Goal: Task Accomplishment & Management: Manage account settings

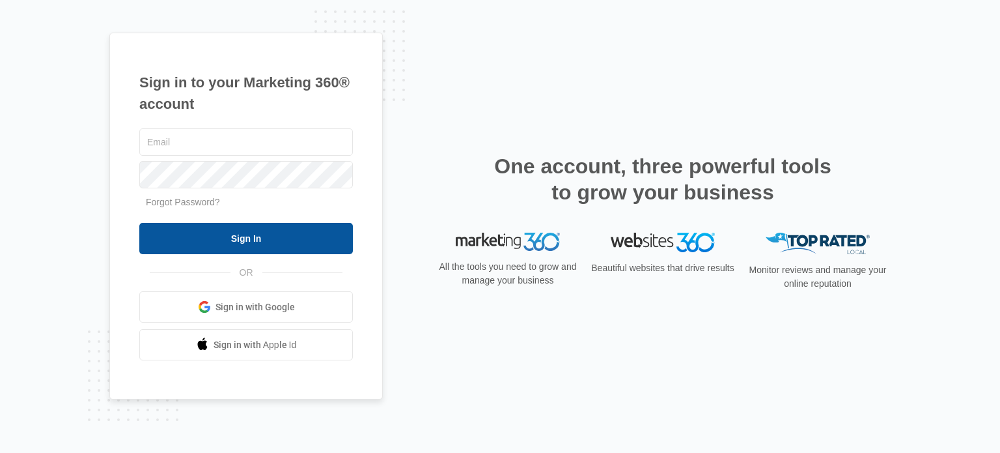
type input "[EMAIL_ADDRESS][DOMAIN_NAME]"
click at [220, 242] on input "Sign In" at bounding box center [246, 238] width 214 height 31
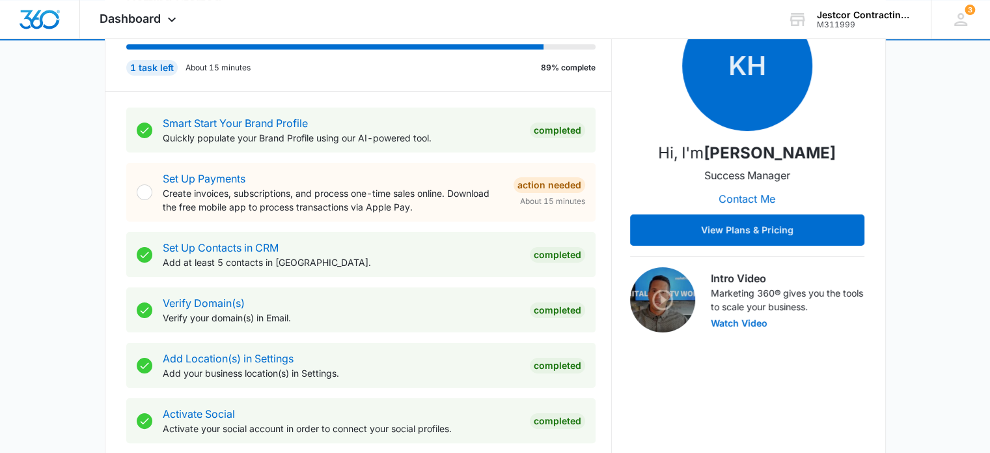
scroll to position [195, 0]
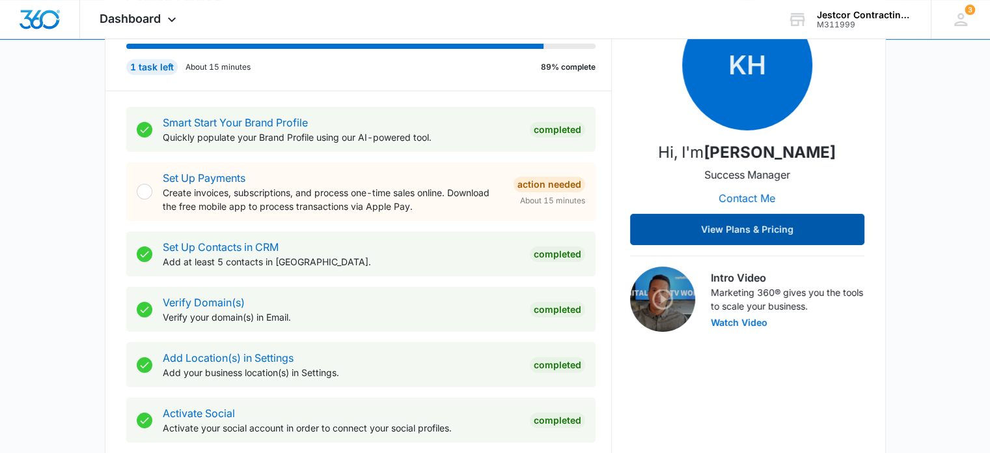
click at [720, 231] on button "View Plans & Pricing" at bounding box center [747, 229] width 234 height 31
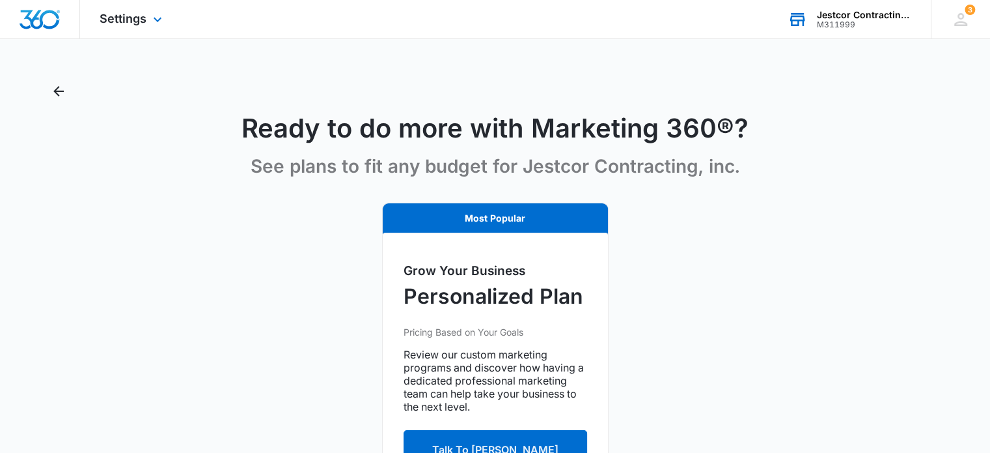
click at [848, 21] on div "M311999" at bounding box center [864, 24] width 95 height 9
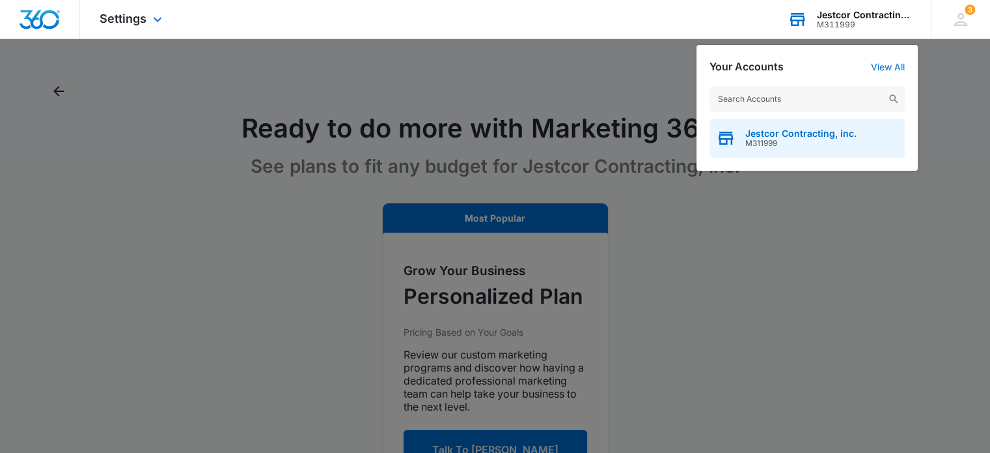
click at [800, 141] on span "M311999" at bounding box center [800, 143] width 111 height 9
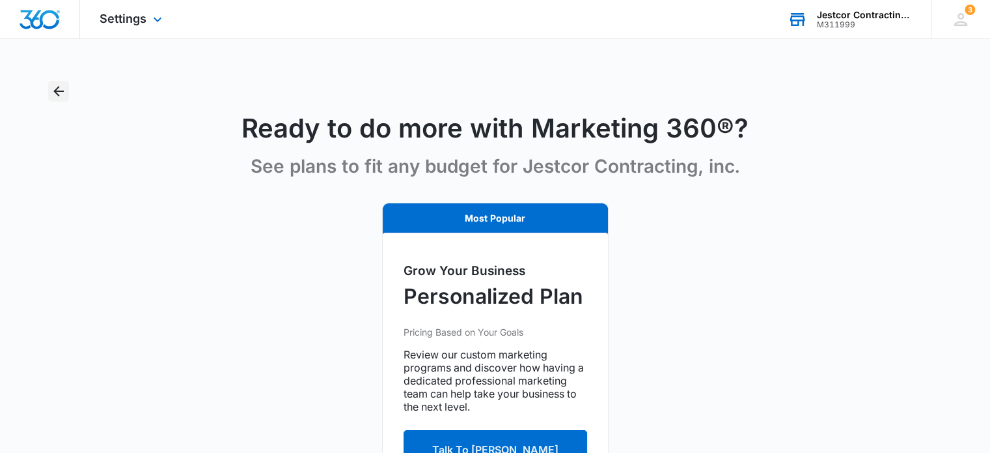
click at [62, 91] on icon "Back" at bounding box center [58, 91] width 10 height 10
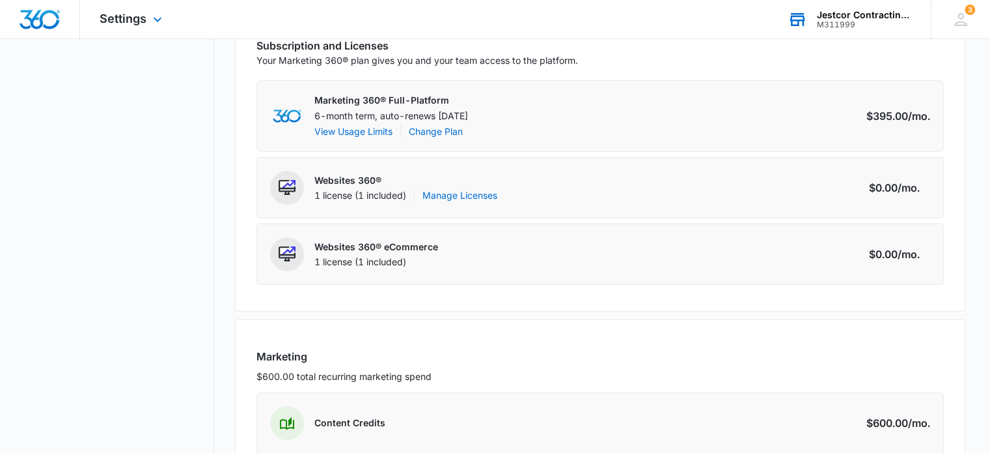
scroll to position [380, 0]
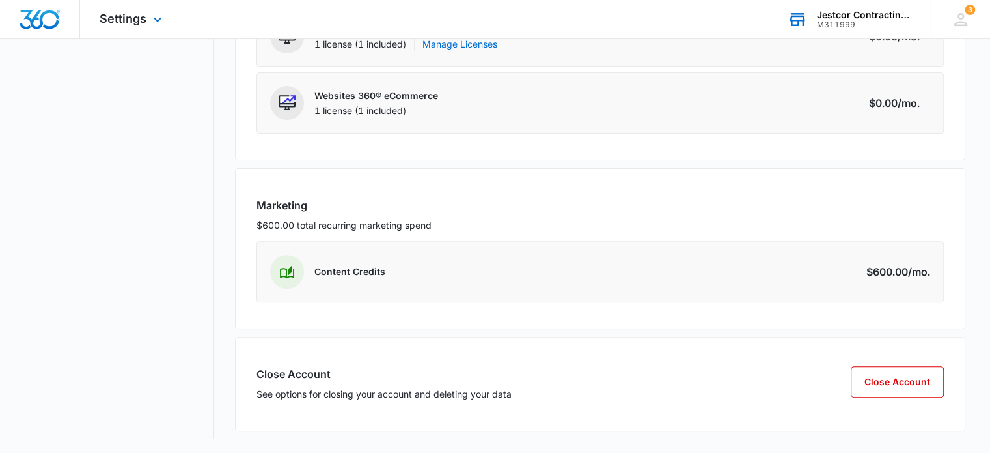
click at [906, 272] on div "$600.00 /mo." at bounding box center [899, 272] width 64 height 16
click at [274, 210] on h3 "Marketing" at bounding box center [601, 205] width 688 height 16
click at [315, 223] on p "$600.00 total recurring marketing spend" at bounding box center [601, 225] width 688 height 14
click at [318, 223] on p "$600.00 total recurring marketing spend" at bounding box center [601, 225] width 688 height 14
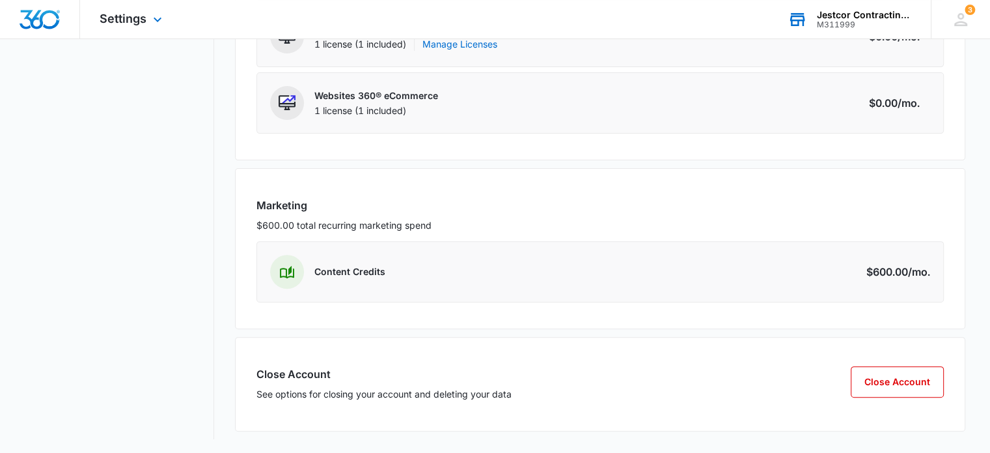
click at [327, 288] on div "Content Credits Amount $600.00 /mo." at bounding box center [601, 271] width 688 height 61
click at [346, 273] on p "Content Credits" at bounding box center [349, 271] width 71 height 13
drag, startPoint x: 346, startPoint y: 273, endPoint x: 568, endPoint y: 275, distance: 221.4
click at [469, 273] on div "Content Credits Amount $600.00 /mo." at bounding box center [601, 271] width 688 height 61
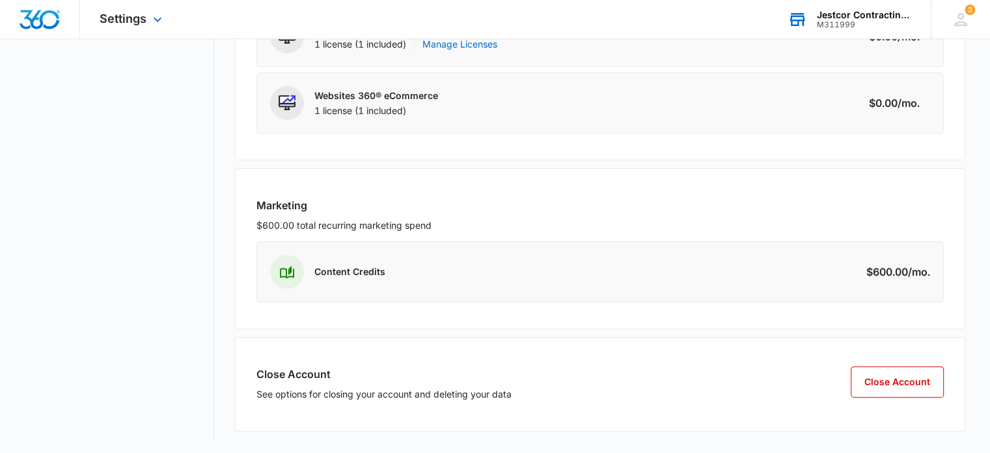
drag, startPoint x: 956, startPoint y: 265, endPoint x: 939, endPoint y: 266, distance: 17.6
click at [956, 266] on div "Marketing $600.00 total recurring marketing spend Content Credits Amount $600.0…" at bounding box center [600, 248] width 731 height 161
click at [922, 266] on span "/mo." at bounding box center [919, 272] width 22 height 16
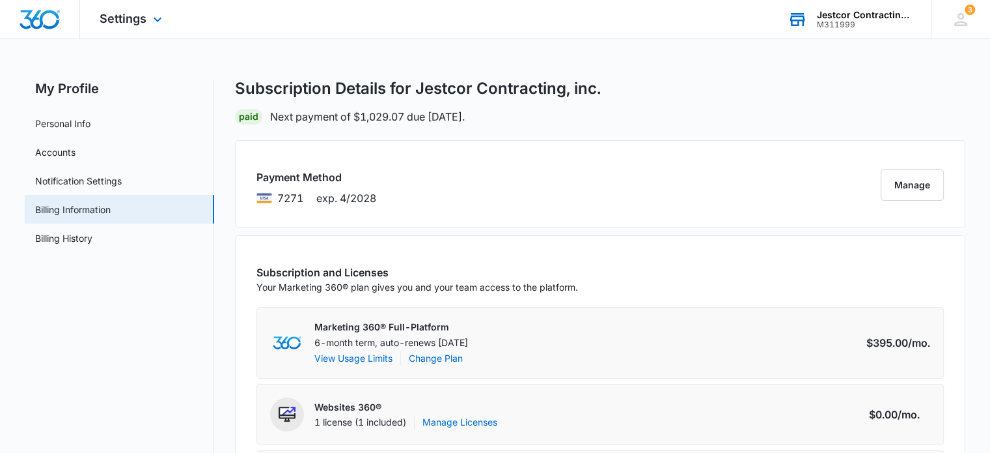
scroll to position [0, 0]
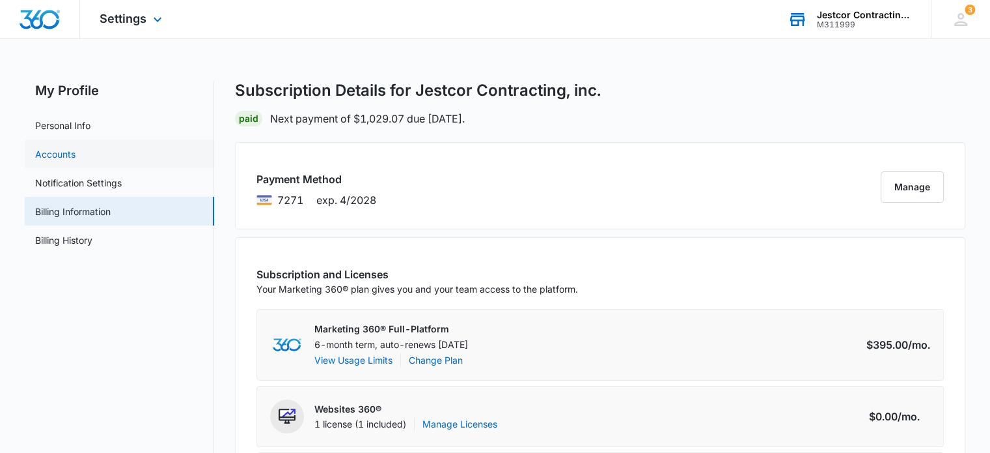
click at [41, 156] on link "Accounts" at bounding box center [55, 154] width 40 height 14
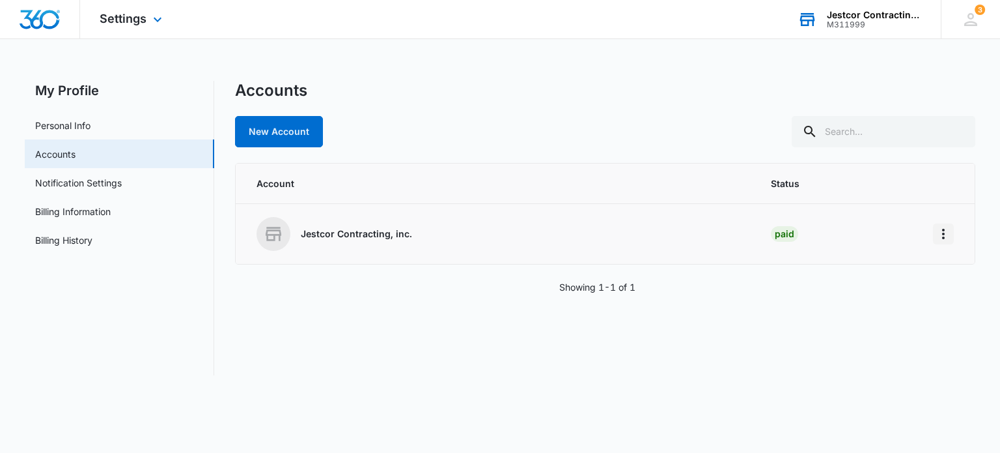
click at [942, 228] on icon "Home" at bounding box center [944, 234] width 16 height 16
click at [942, 229] on icon "Home" at bounding box center [943, 234] width 3 height 10
click at [74, 128] on link "Personal Info" at bounding box center [62, 125] width 55 height 14
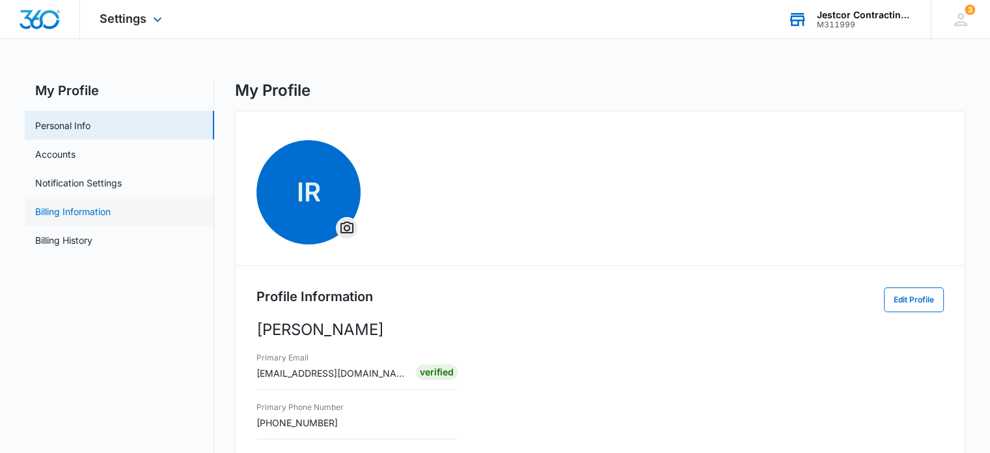
click at [66, 213] on link "Billing Information" at bounding box center [73, 211] width 76 height 14
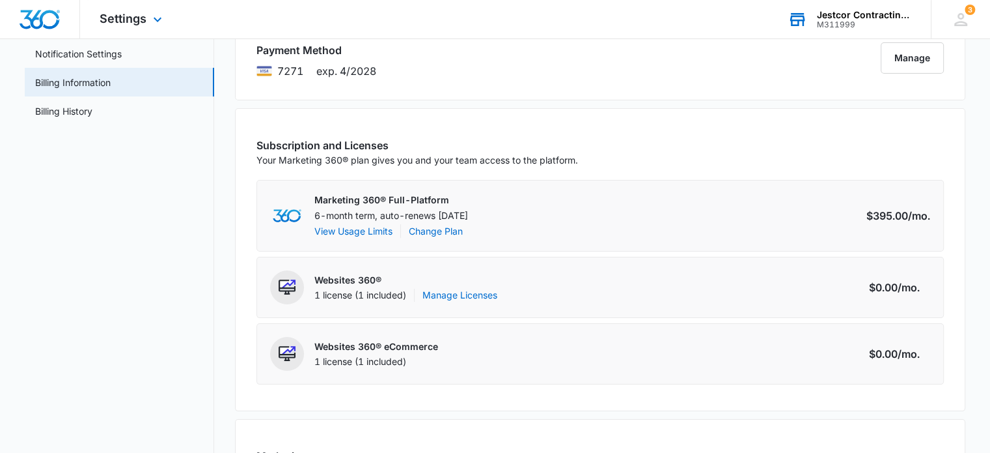
scroll to position [130, 0]
click at [346, 229] on button "View Usage Limits" at bounding box center [353, 230] width 78 height 14
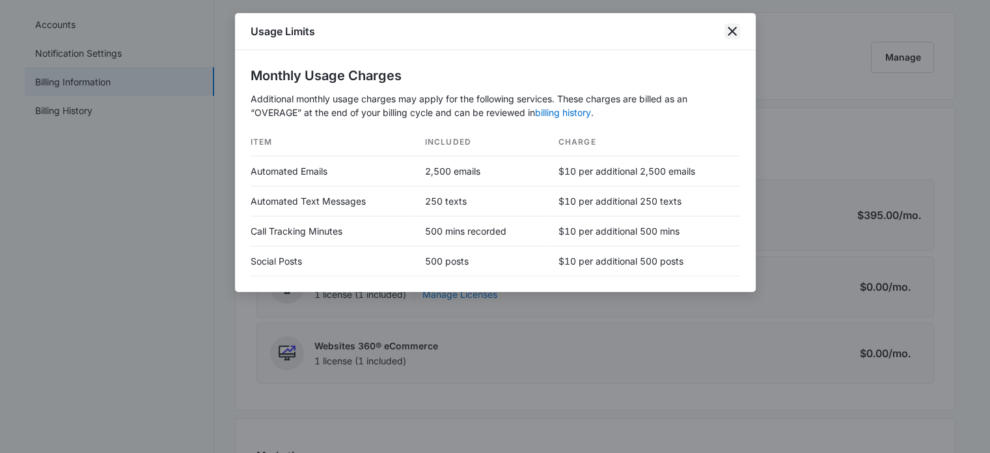
click at [727, 37] on icon "close" at bounding box center [733, 31] width 16 height 16
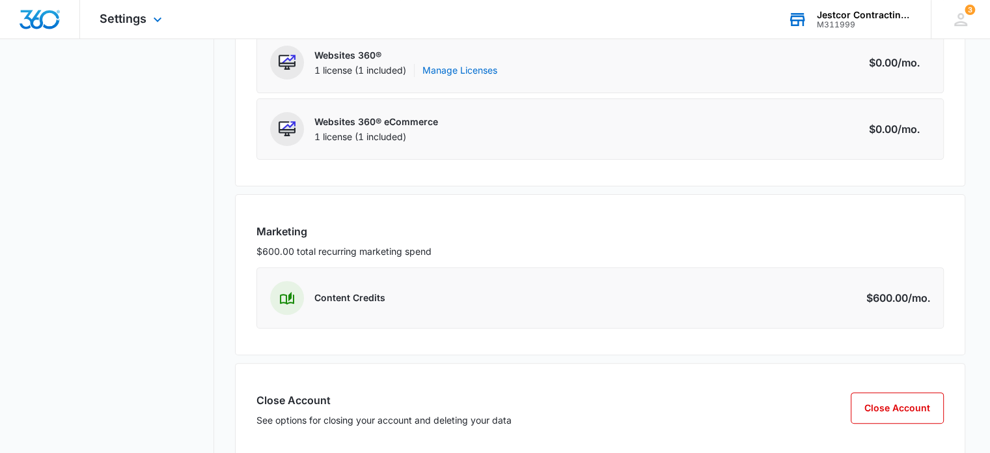
scroll to position [380, 0]
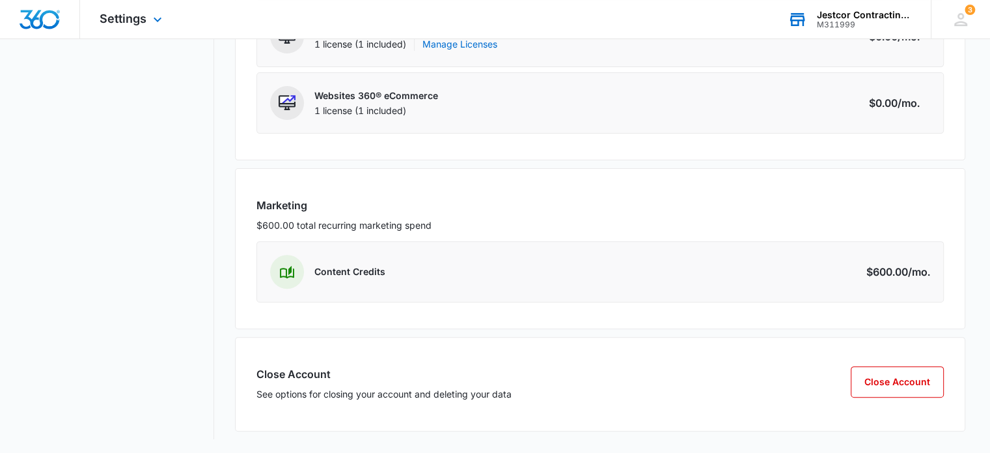
click at [290, 274] on img at bounding box center [287, 272] width 14 height 14
click at [341, 270] on p "Content Credits" at bounding box center [349, 271] width 71 height 13
click at [898, 273] on div "$600.00 /mo." at bounding box center [899, 272] width 64 height 16
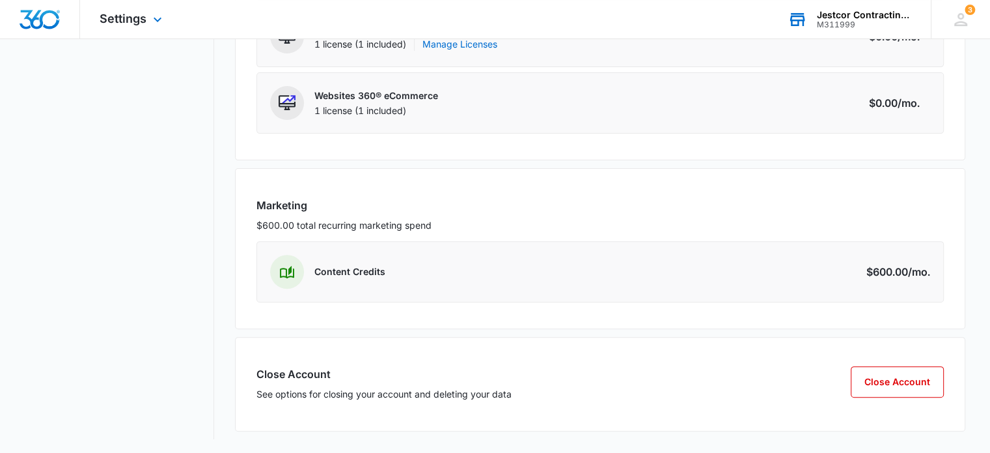
click at [897, 270] on div "$600.00 /mo." at bounding box center [899, 272] width 64 height 16
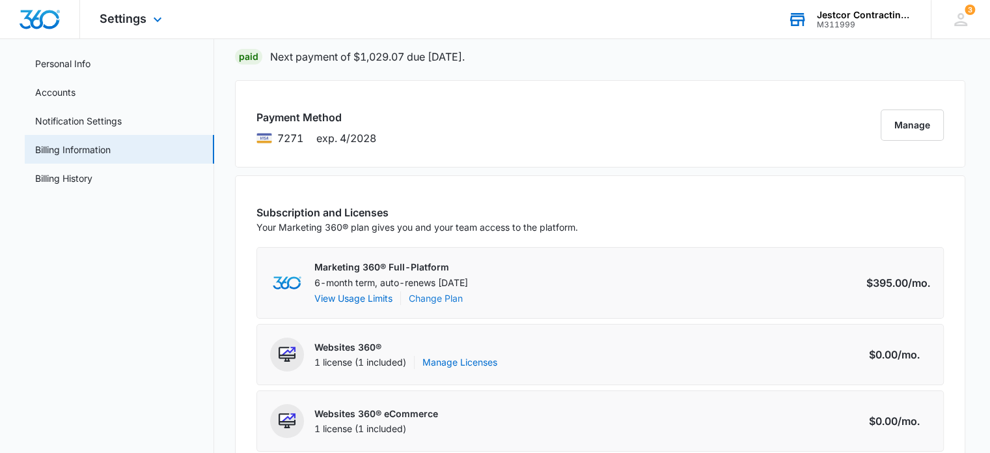
scroll to position [58, 0]
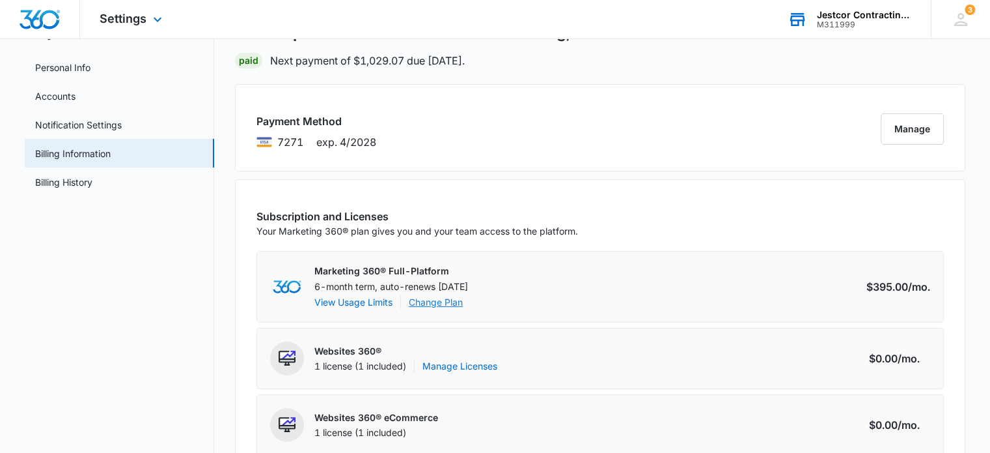
click at [426, 298] on link "Change Plan" at bounding box center [436, 302] width 54 height 14
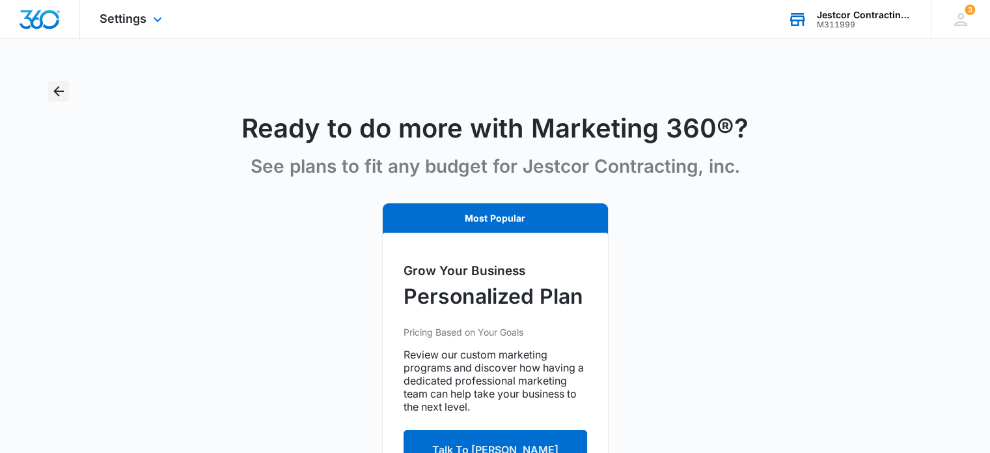
click at [57, 93] on icon "Back" at bounding box center [58, 91] width 10 height 10
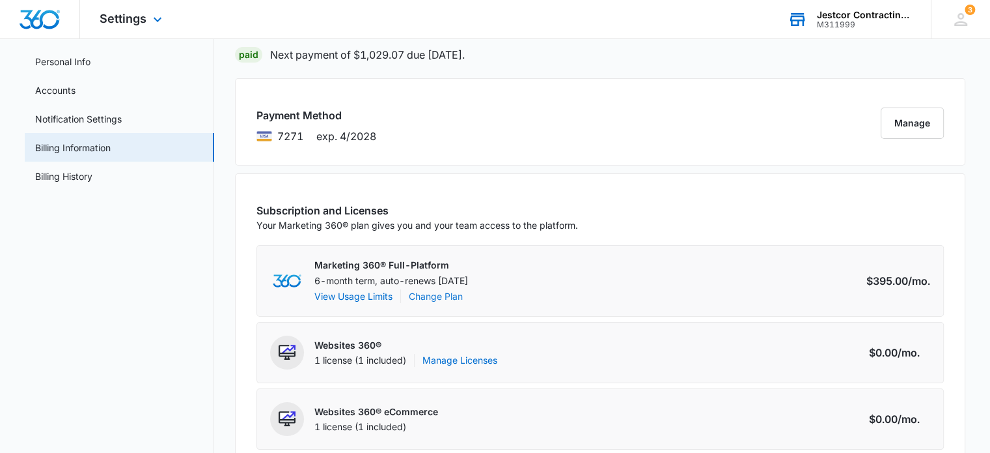
scroll to position [64, 0]
click at [437, 294] on link "Change Plan" at bounding box center [436, 295] width 54 height 14
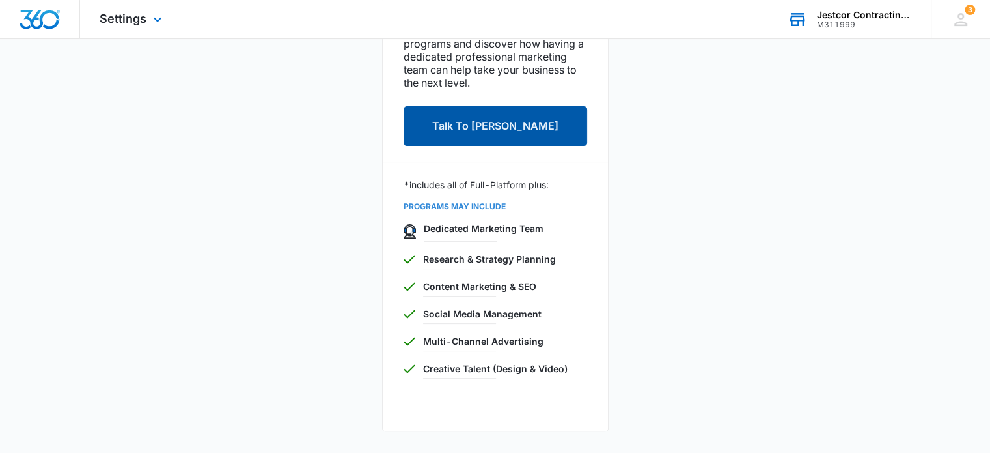
scroll to position [325, 0]
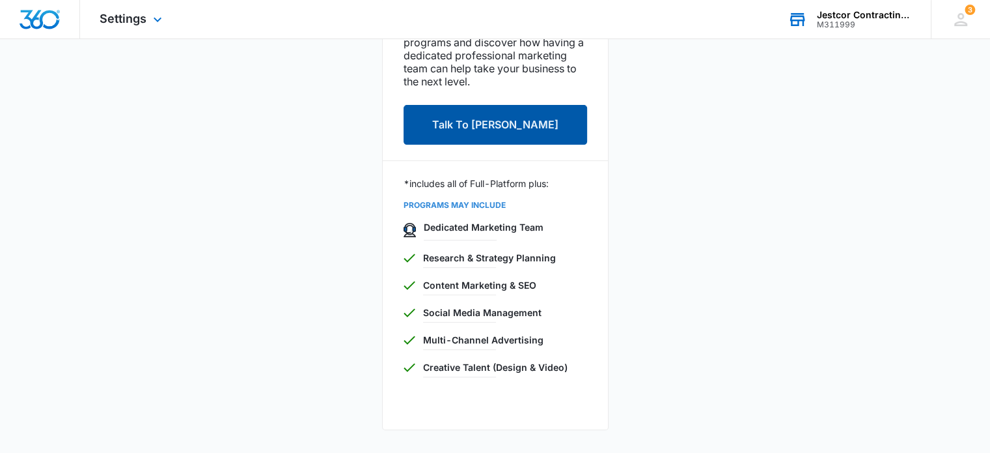
click at [480, 120] on button "Talk To [PERSON_NAME]" at bounding box center [496, 125] width 184 height 40
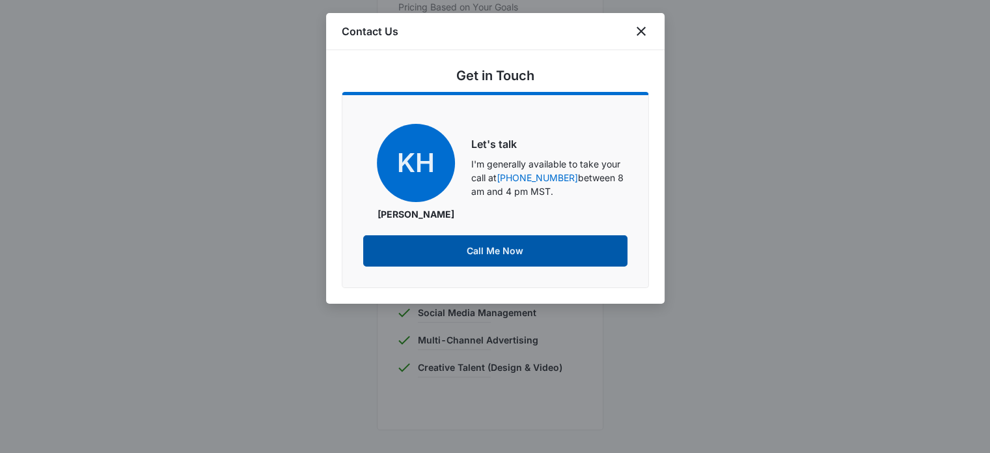
click at [493, 254] on button "Call Me Now" at bounding box center [495, 250] width 264 height 31
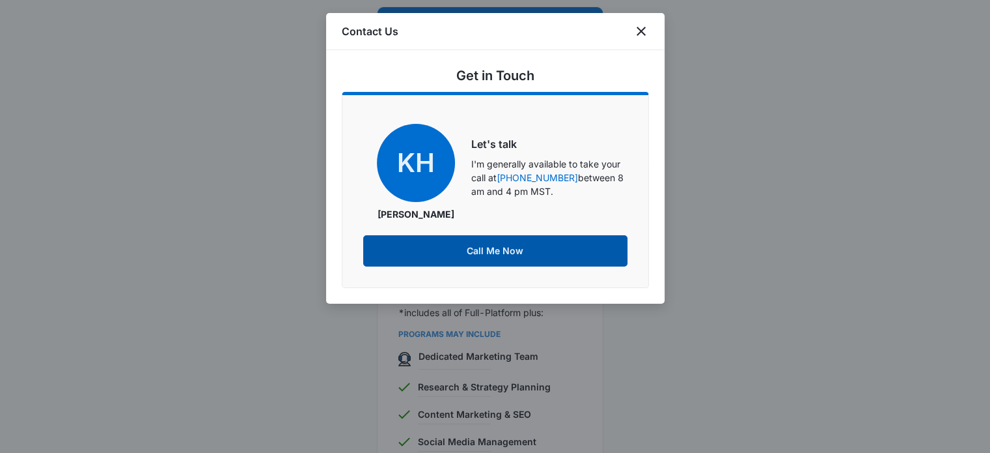
scroll to position [195, 0]
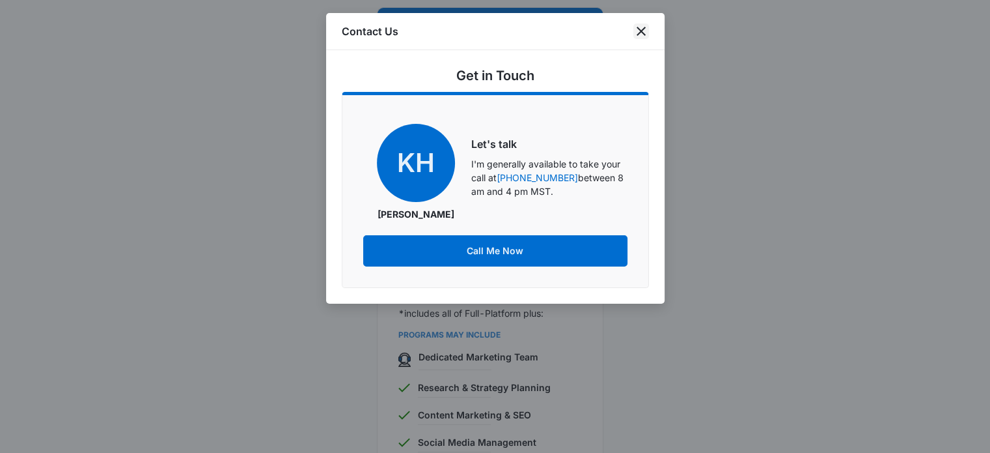
click at [641, 34] on icon "close" at bounding box center [642, 31] width 16 height 16
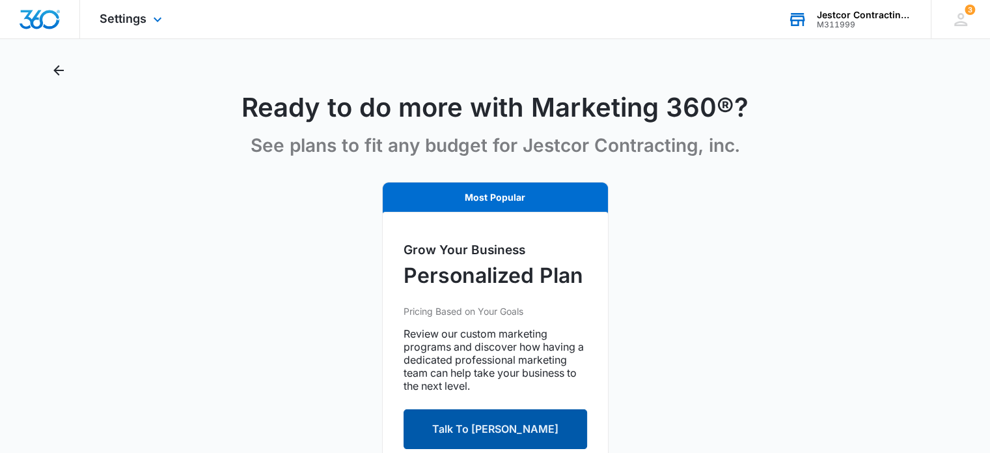
scroll to position [0, 0]
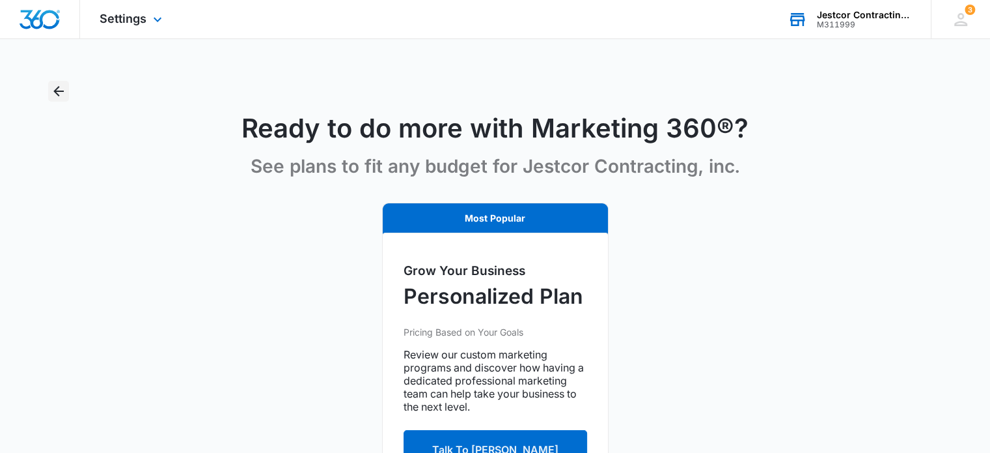
click at [55, 94] on icon "Back" at bounding box center [59, 91] width 16 height 16
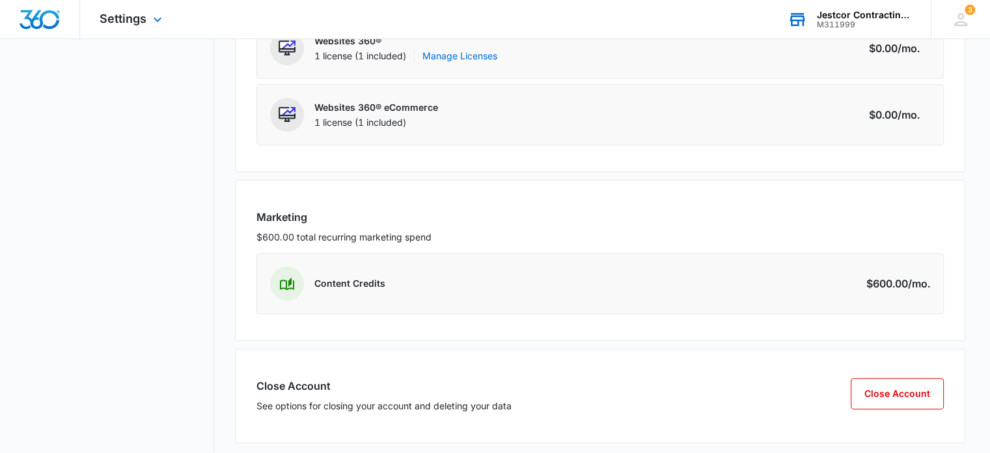
scroll to position [380, 0]
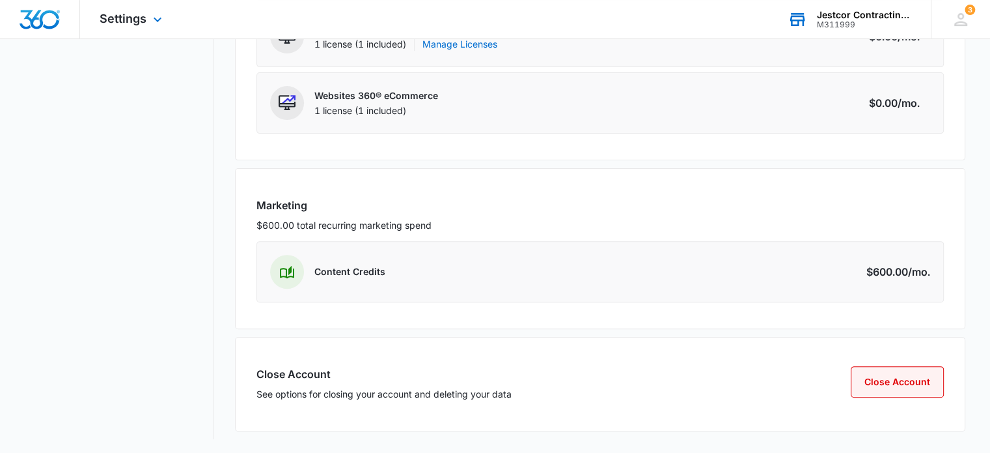
drag, startPoint x: 901, startPoint y: 380, endPoint x: 857, endPoint y: 390, distance: 44.8
click at [857, 390] on button "Close Account" at bounding box center [897, 381] width 93 height 31
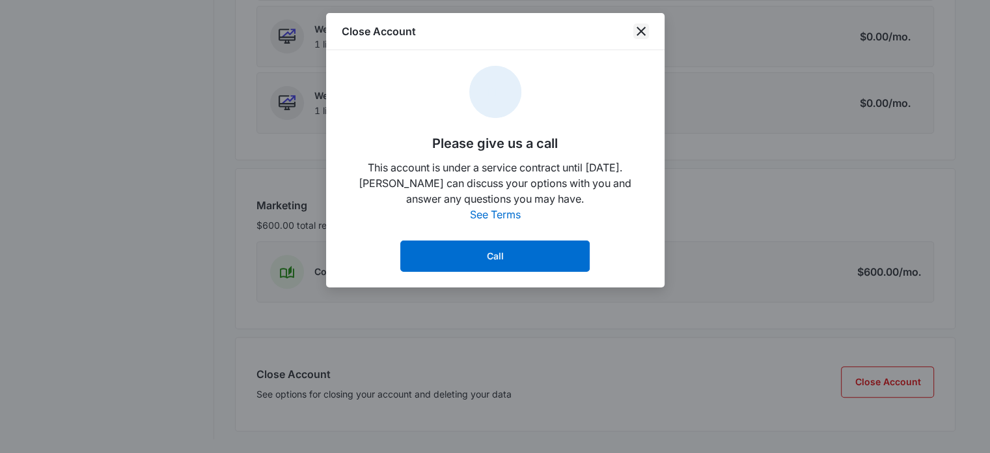
drag, startPoint x: 641, startPoint y: 27, endPoint x: 671, endPoint y: 89, distance: 69.0
click at [641, 28] on icon "close" at bounding box center [642, 31] width 16 height 16
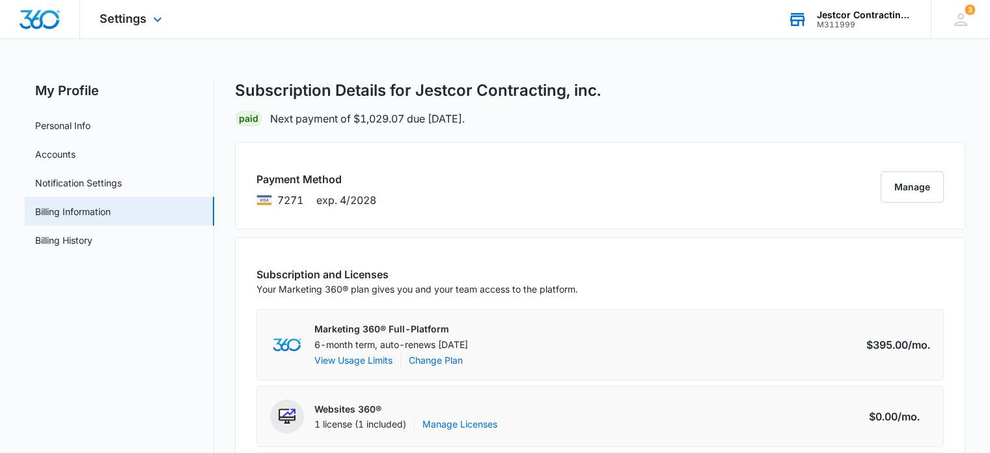
scroll to position [0, 0]
click at [74, 184] on link "Notification Settings" at bounding box center [78, 183] width 87 height 14
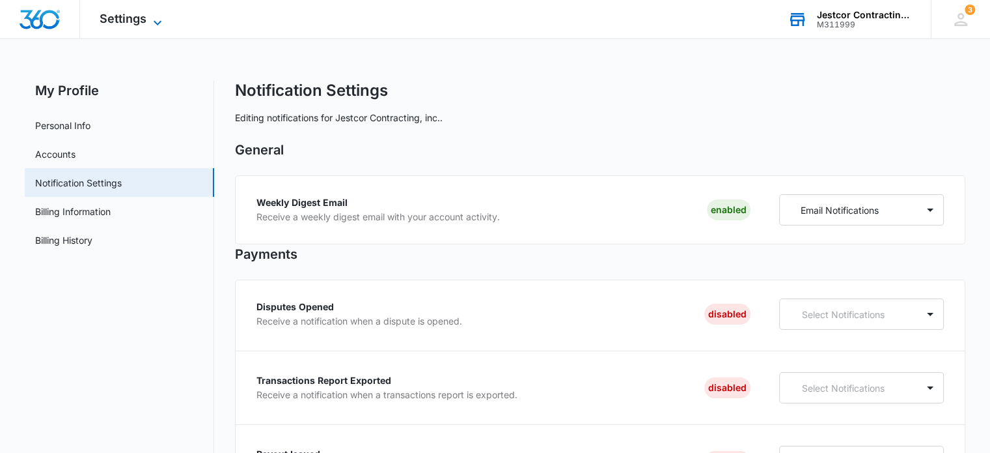
click at [159, 20] on icon at bounding box center [158, 23] width 16 height 16
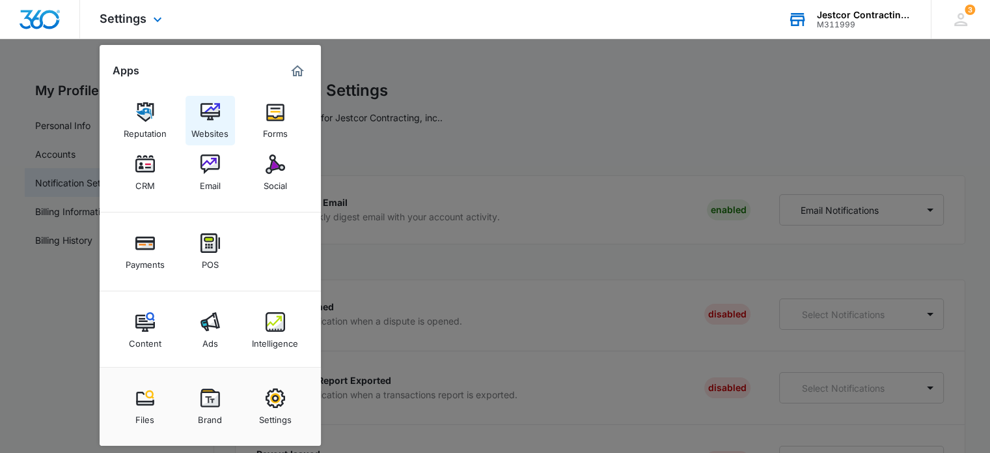
click at [208, 129] on div "Websites" at bounding box center [209, 130] width 37 height 17
